Goal: Task Accomplishment & Management: Use online tool/utility

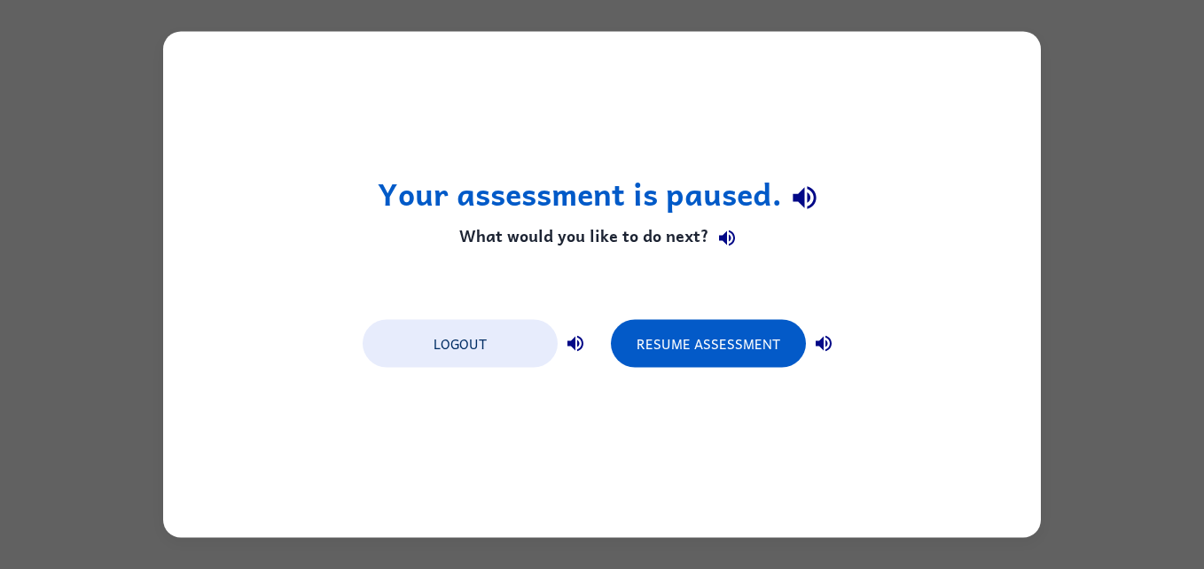
click at [1043, 210] on div "Your assessment is paused. What would you like to do next? Logout Resume Assess…" at bounding box center [602, 284] width 1204 height 569
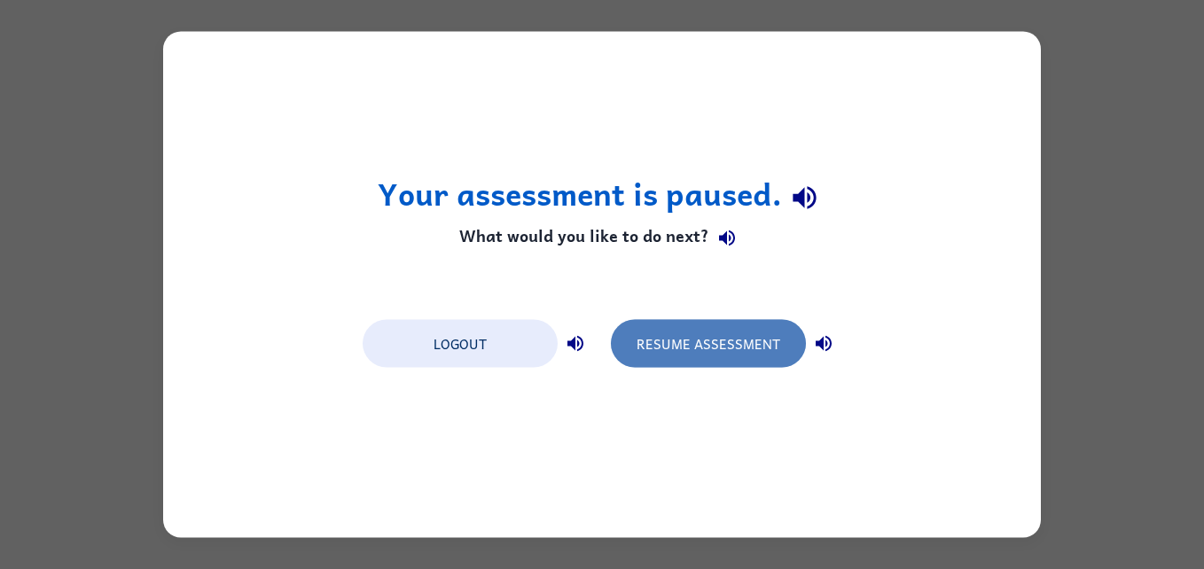
click at [672, 351] on button "Resume Assessment" at bounding box center [708, 344] width 195 height 48
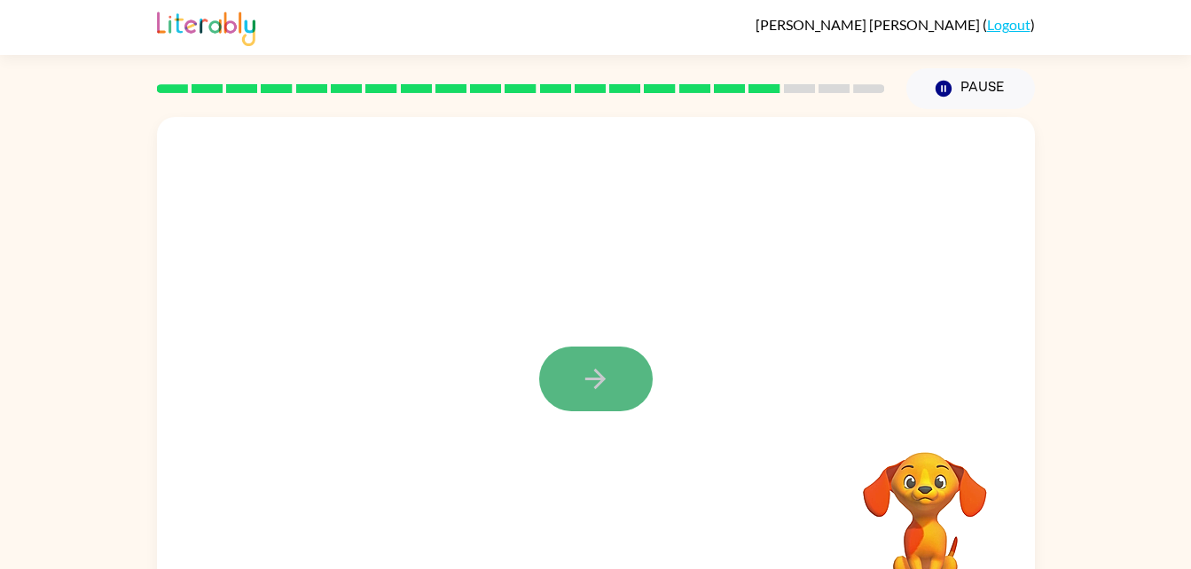
click at [584, 371] on icon "button" at bounding box center [595, 379] width 31 height 31
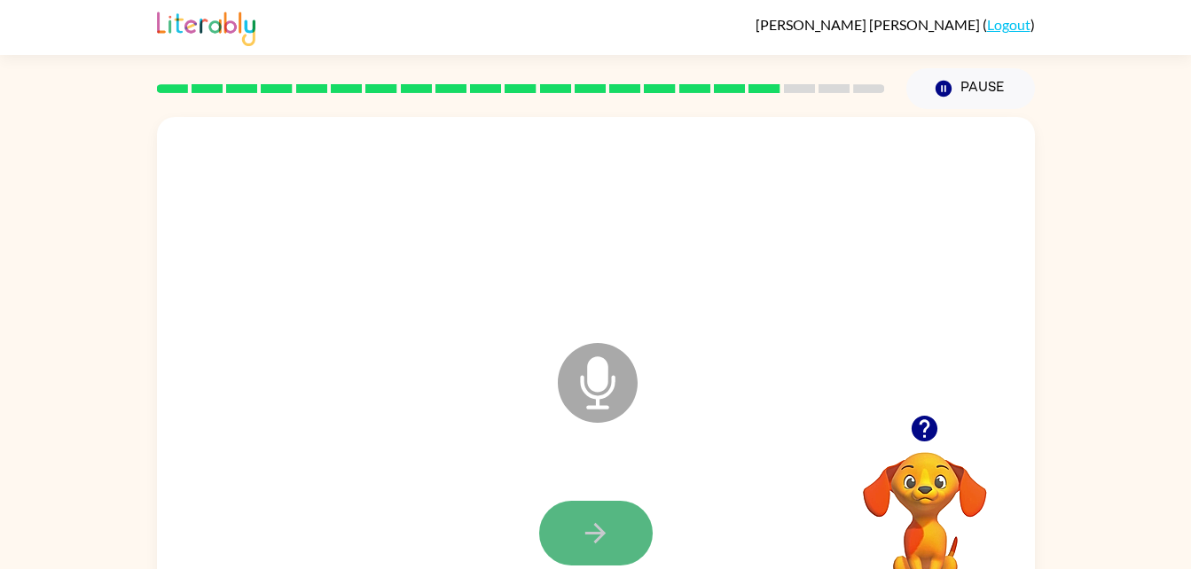
click at [639, 537] on button "button" at bounding box center [596, 533] width 114 height 65
click at [610, 535] on icon "button" at bounding box center [595, 533] width 31 height 31
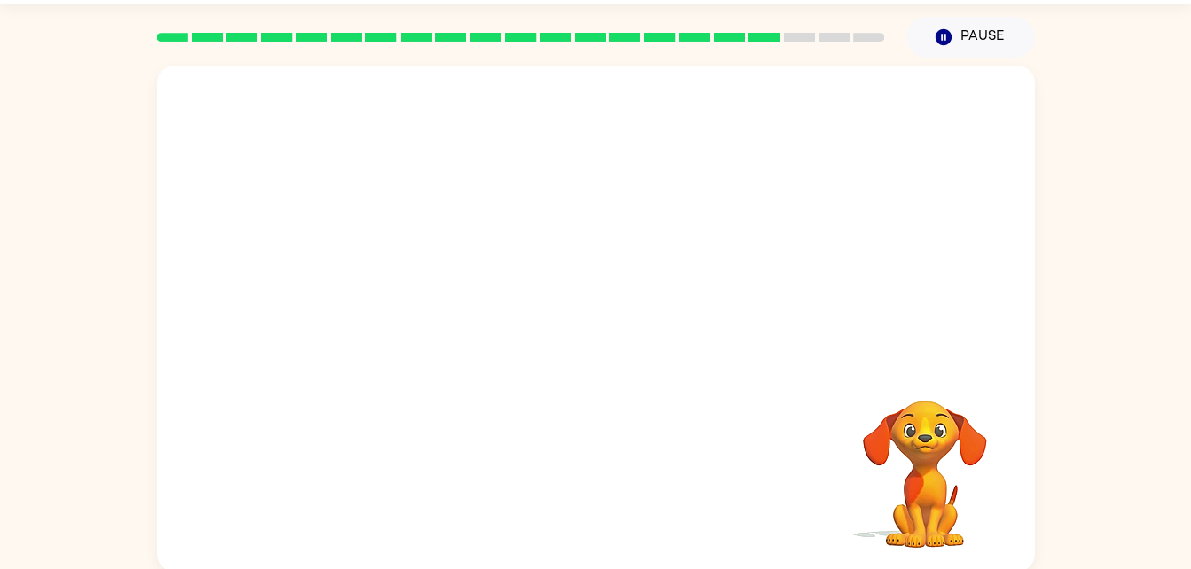
scroll to position [54, 0]
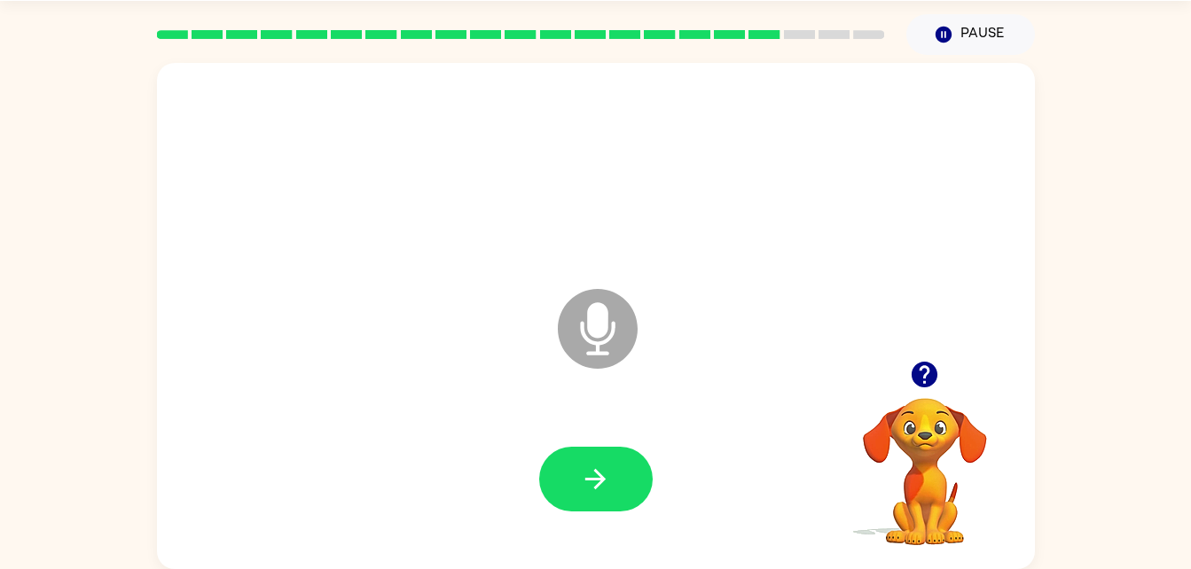
click at [596, 101] on div at bounding box center [596, 170] width 843 height 145
click at [601, 481] on icon "button" at bounding box center [595, 479] width 20 height 20
click at [614, 128] on div at bounding box center [596, 170] width 843 height 145
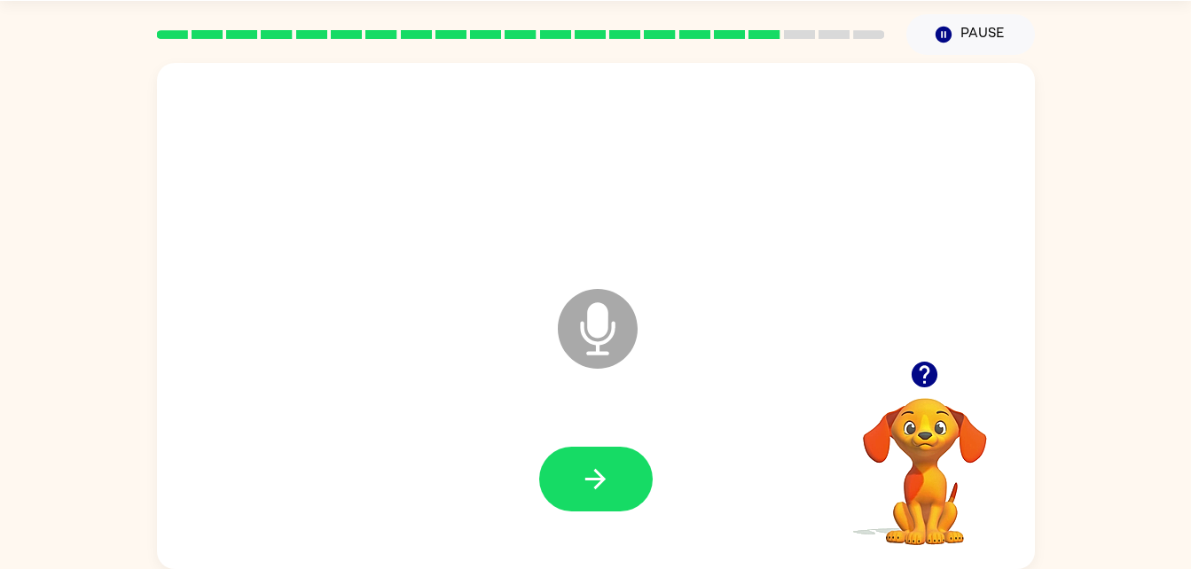
drag, startPoint x: 614, startPoint y: 128, endPoint x: 522, endPoint y: 486, distance: 370.0
click at [522, 486] on div at bounding box center [596, 479] width 843 height 145
click at [563, 467] on button "button" at bounding box center [596, 479] width 114 height 65
drag, startPoint x: 563, startPoint y: 467, endPoint x: 473, endPoint y: 465, distance: 90.5
click at [473, 465] on div at bounding box center [596, 479] width 843 height 145
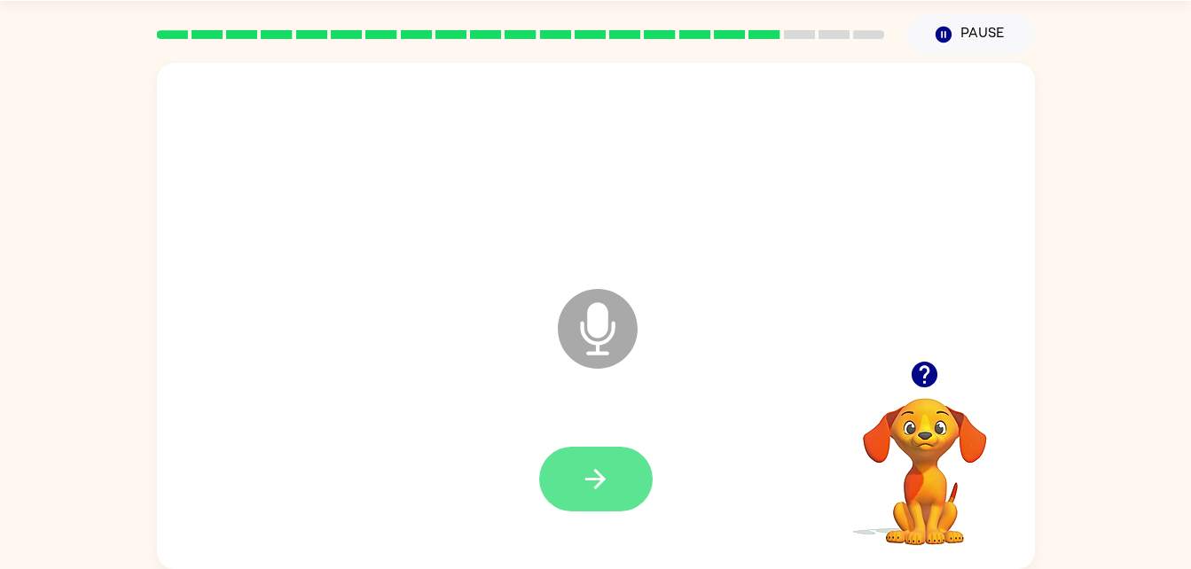
click at [572, 464] on button "button" at bounding box center [596, 479] width 114 height 65
drag, startPoint x: 572, startPoint y: 464, endPoint x: 620, endPoint y: 486, distance: 52.8
click at [620, 486] on button "button" at bounding box center [596, 479] width 114 height 65
click at [615, 488] on button "button" at bounding box center [596, 479] width 114 height 65
drag, startPoint x: 615, startPoint y: 488, endPoint x: 530, endPoint y: 437, distance: 98.3
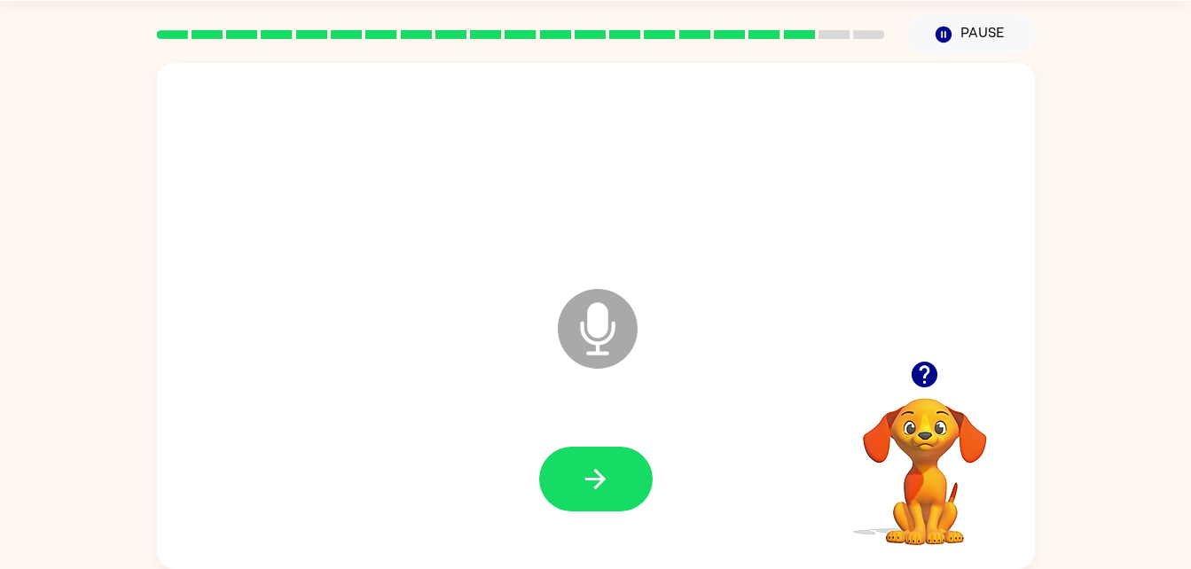
click at [530, 437] on div at bounding box center [596, 479] width 843 height 145
click at [592, 495] on button "button" at bounding box center [596, 479] width 114 height 65
click at [590, 489] on icon "button" at bounding box center [595, 479] width 31 height 31
click at [929, 380] on icon "button" at bounding box center [925, 375] width 26 height 26
click at [629, 469] on button "button" at bounding box center [596, 479] width 114 height 65
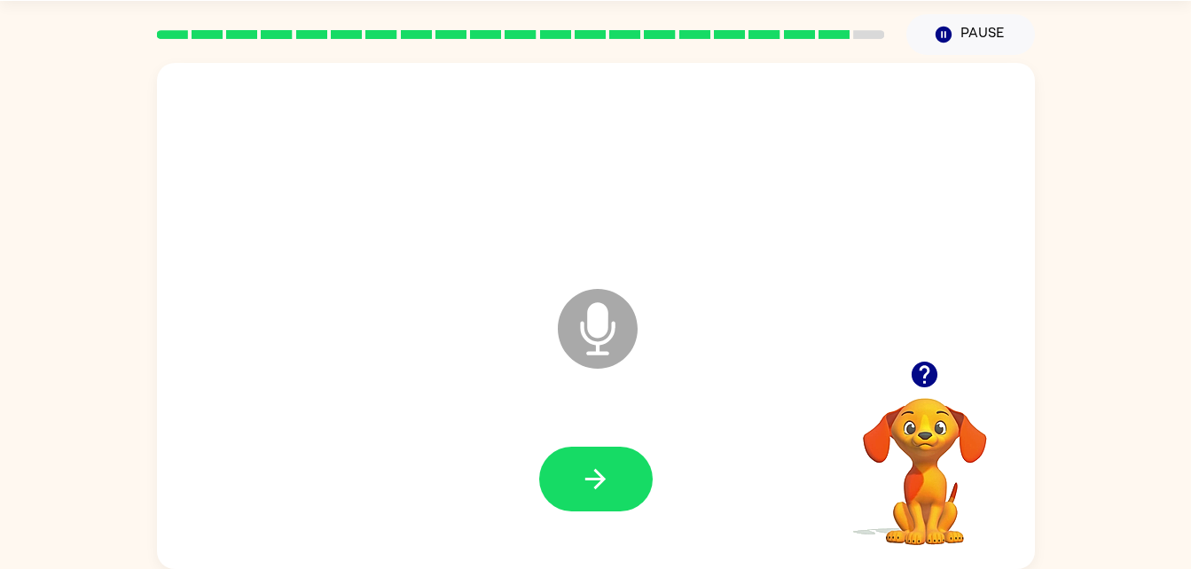
click at [701, 173] on div at bounding box center [596, 170] width 843 height 145
click at [611, 467] on button "button" at bounding box center [596, 479] width 114 height 65
drag, startPoint x: 611, startPoint y: 467, endPoint x: 601, endPoint y: 474, distance: 12.1
click at [601, 474] on icon "button" at bounding box center [595, 479] width 31 height 31
click at [596, 477] on icon "button" at bounding box center [595, 479] width 31 height 31
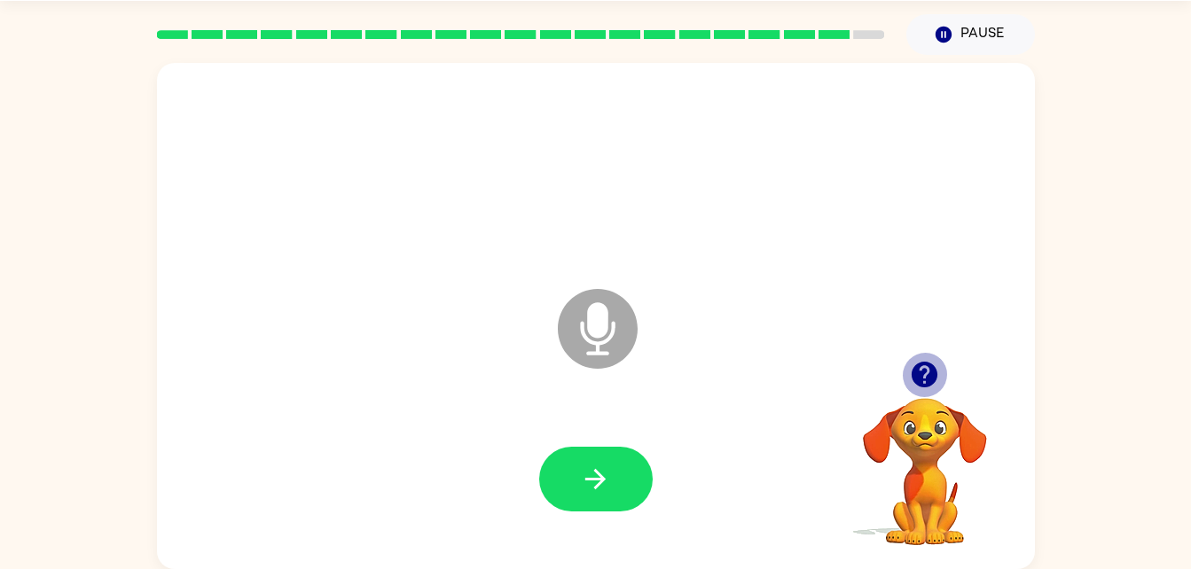
click at [928, 380] on icon "button" at bounding box center [925, 375] width 26 height 26
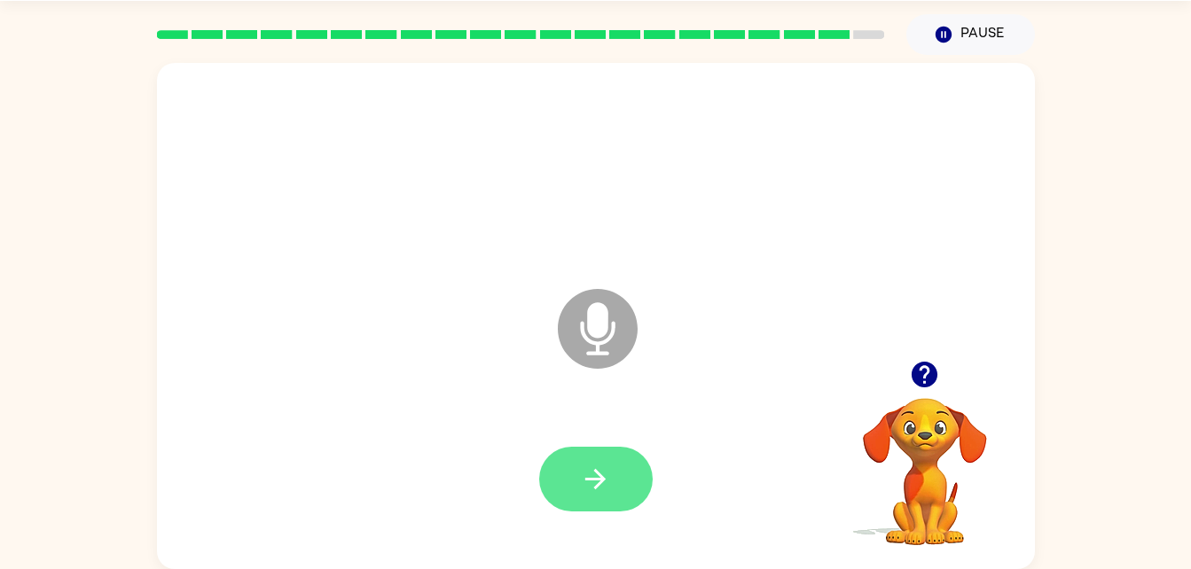
drag, startPoint x: 854, startPoint y: 453, endPoint x: 629, endPoint y: 498, distance: 229.6
click at [629, 498] on div "Microphone The Microphone is here when it is your turn to talk Your browser mus…" at bounding box center [596, 316] width 878 height 506
drag, startPoint x: 629, startPoint y: 498, endPoint x: 603, endPoint y: 477, distance: 32.8
click at [603, 477] on icon "button" at bounding box center [595, 479] width 20 height 20
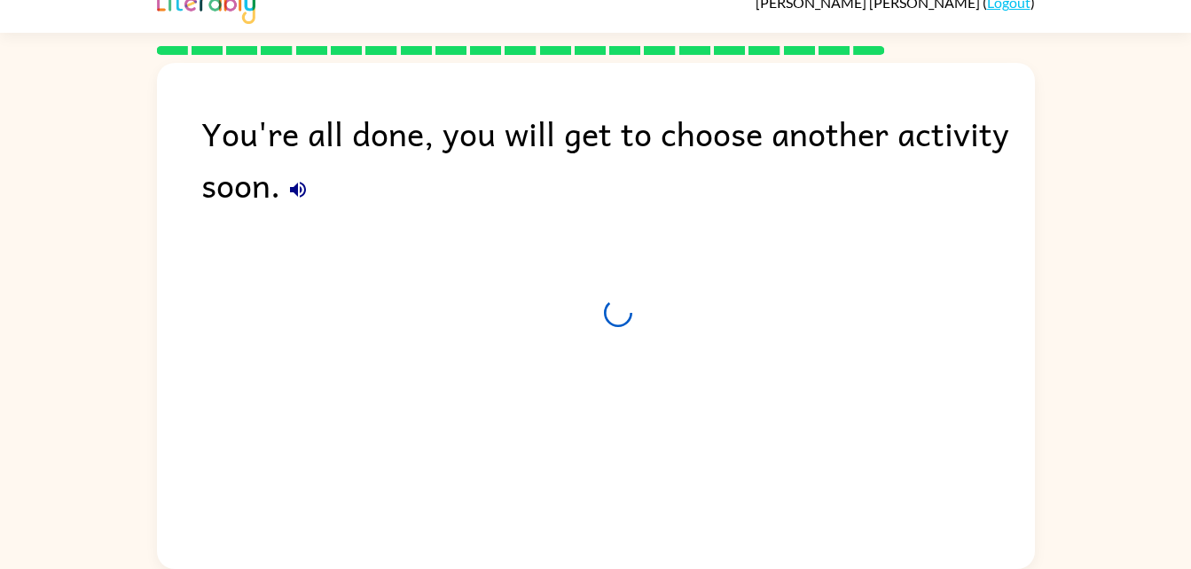
scroll to position [22, 0]
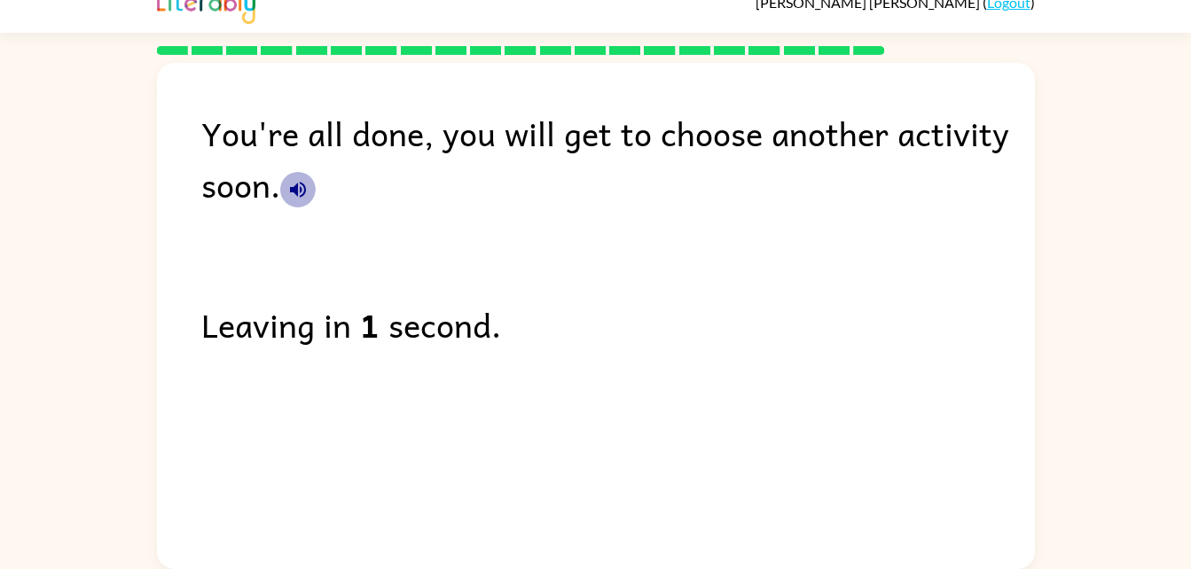
click at [303, 197] on icon "button" at bounding box center [297, 189] width 21 height 21
